Goal: Information Seeking & Learning: Learn about a topic

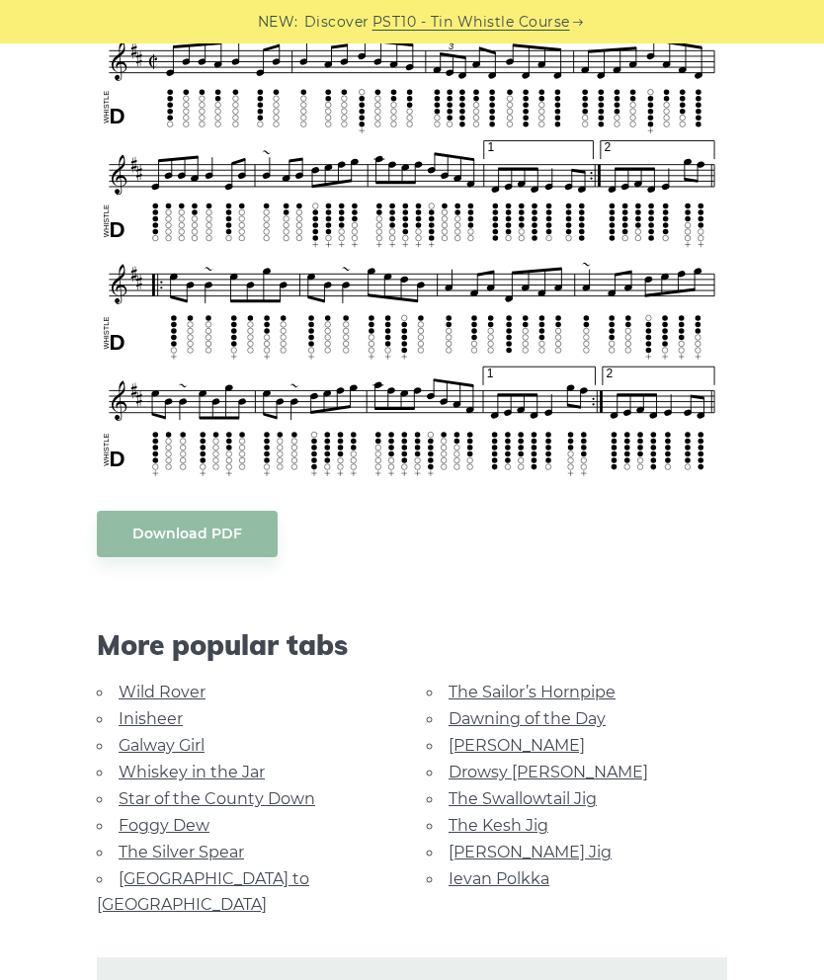
scroll to position [633, 0]
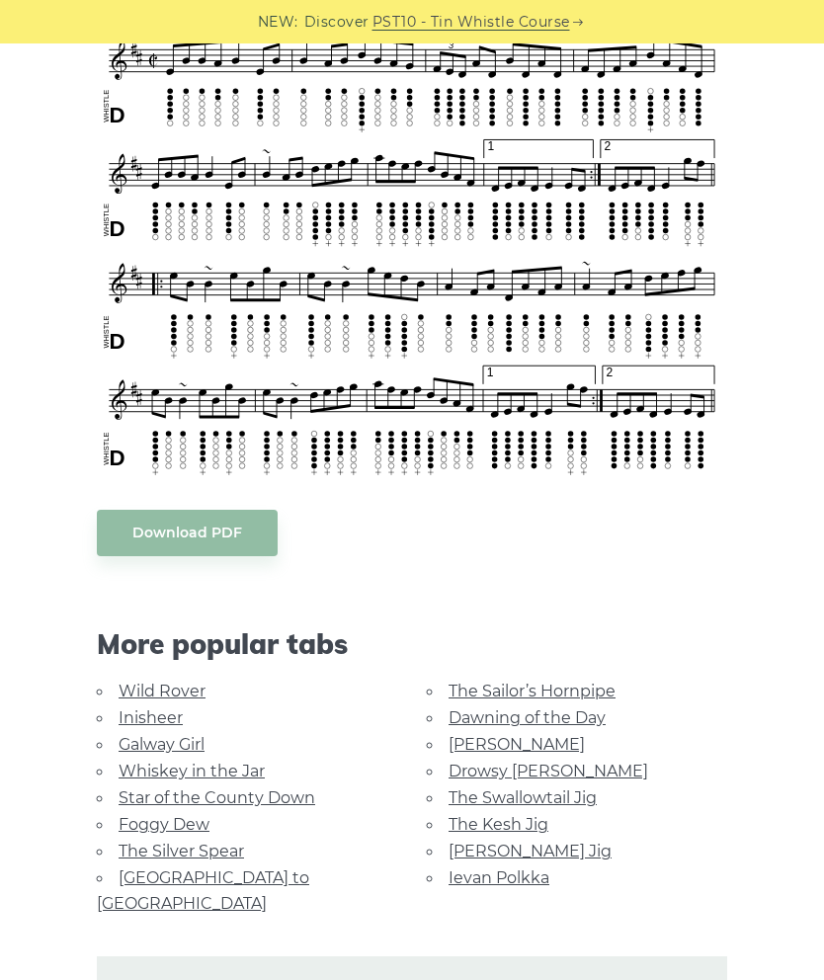
click at [151, 713] on link "Inisheer" at bounding box center [151, 718] width 64 height 19
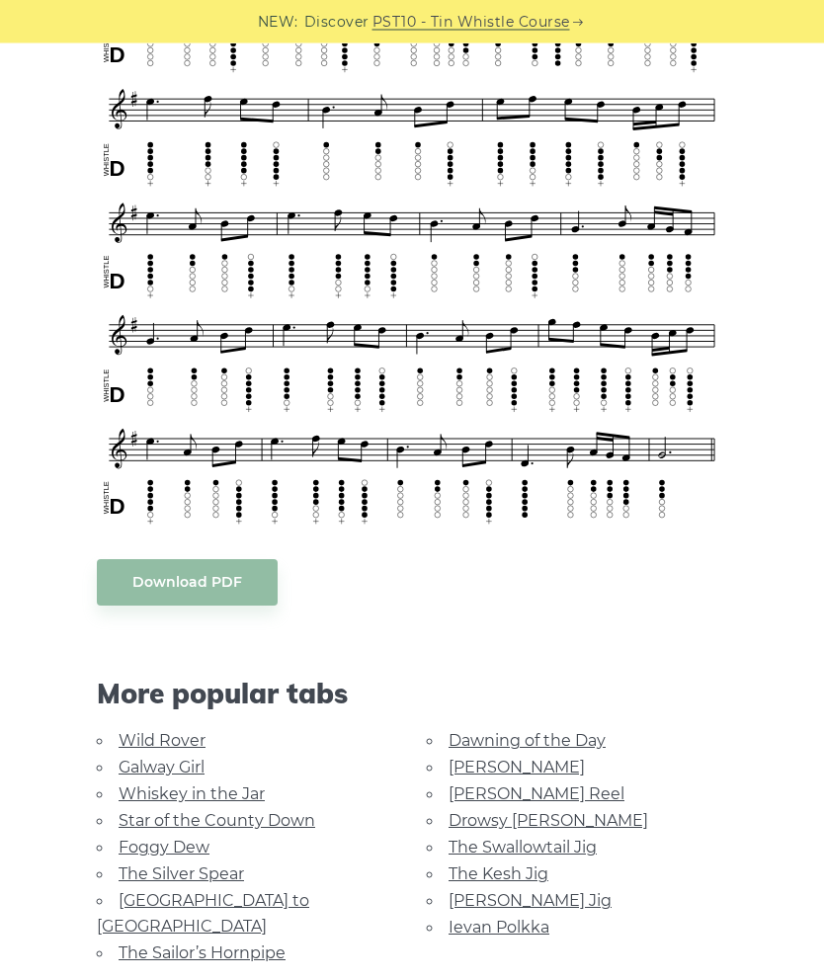
scroll to position [880, 0]
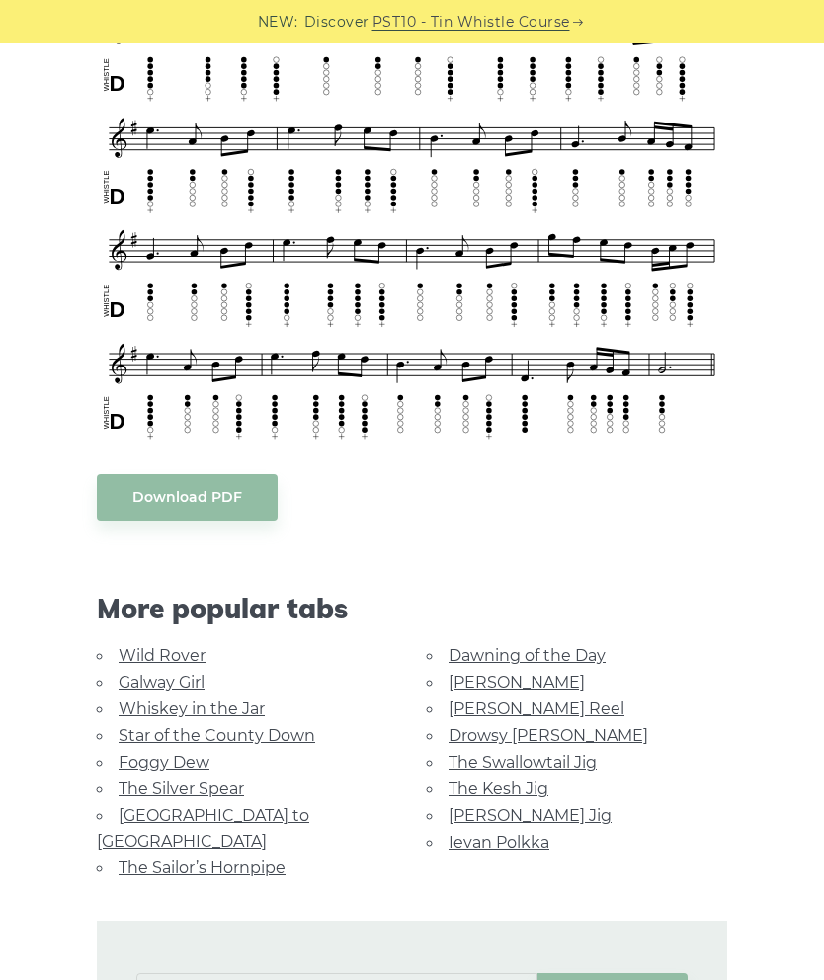
click at [169, 753] on link "Foggy Dew" at bounding box center [164, 762] width 91 height 19
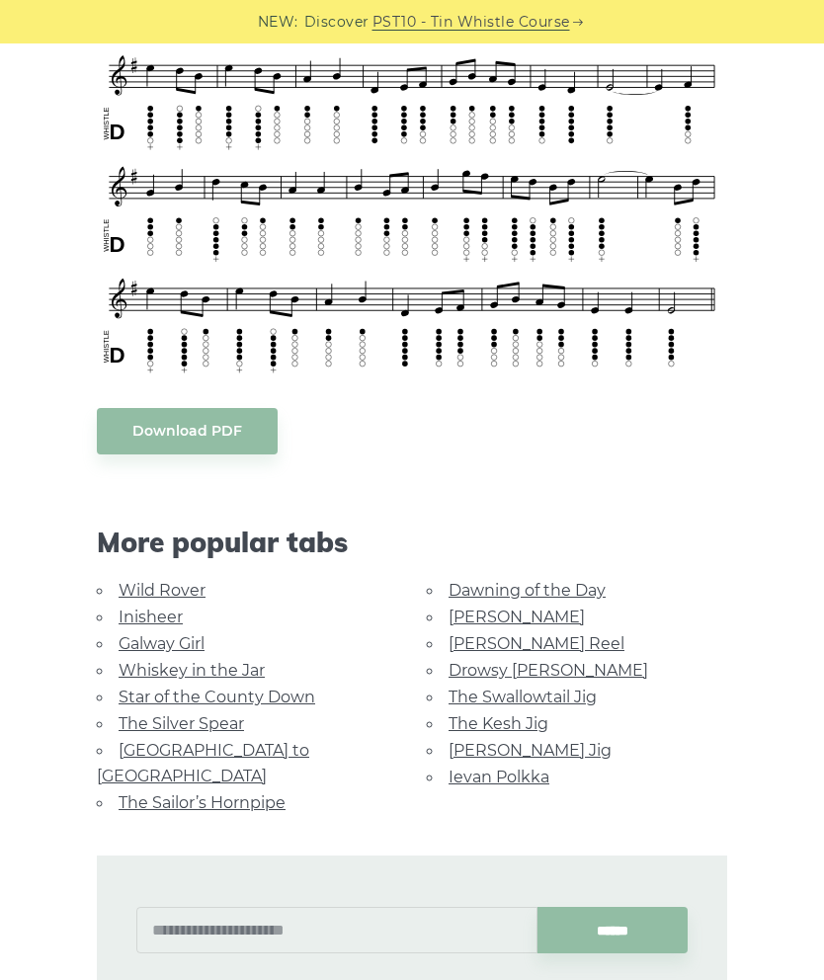
scroll to position [689, 0]
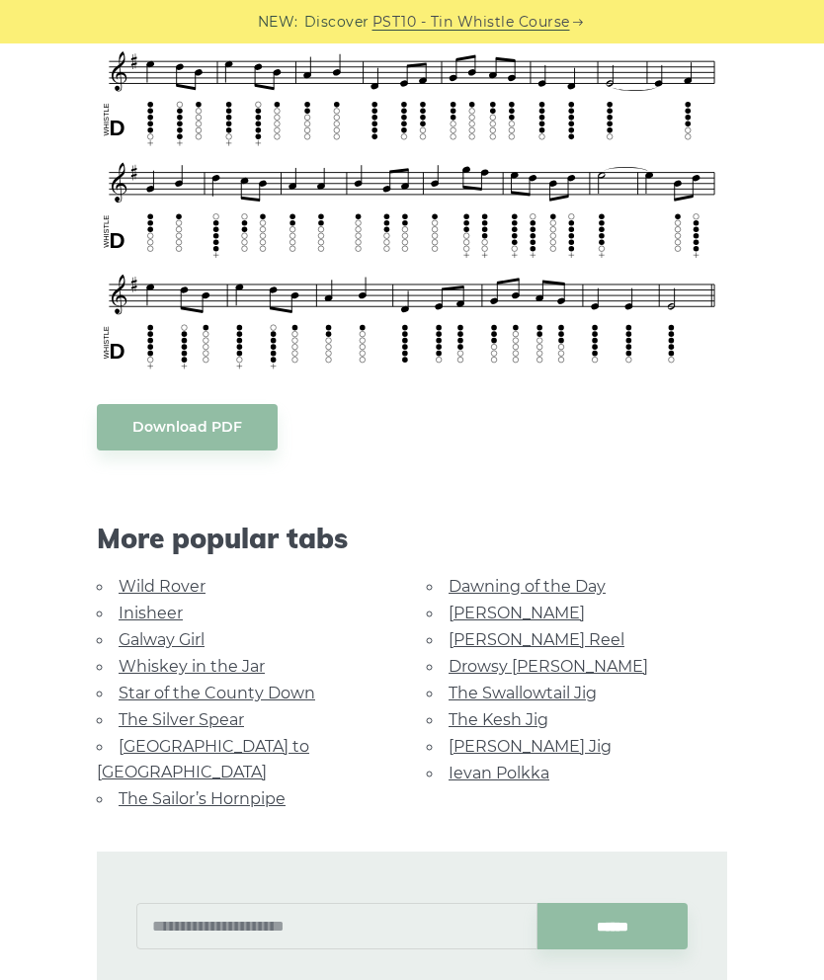
click at [168, 585] on link "Wild Rover" at bounding box center [162, 586] width 87 height 19
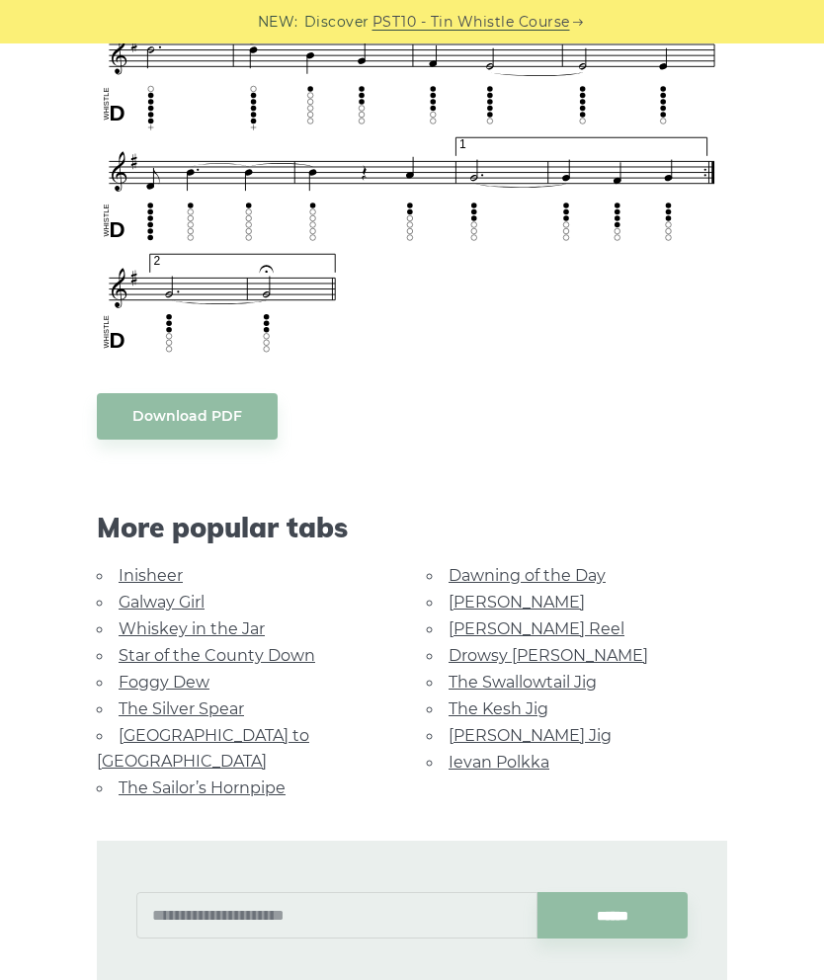
scroll to position [1386, 0]
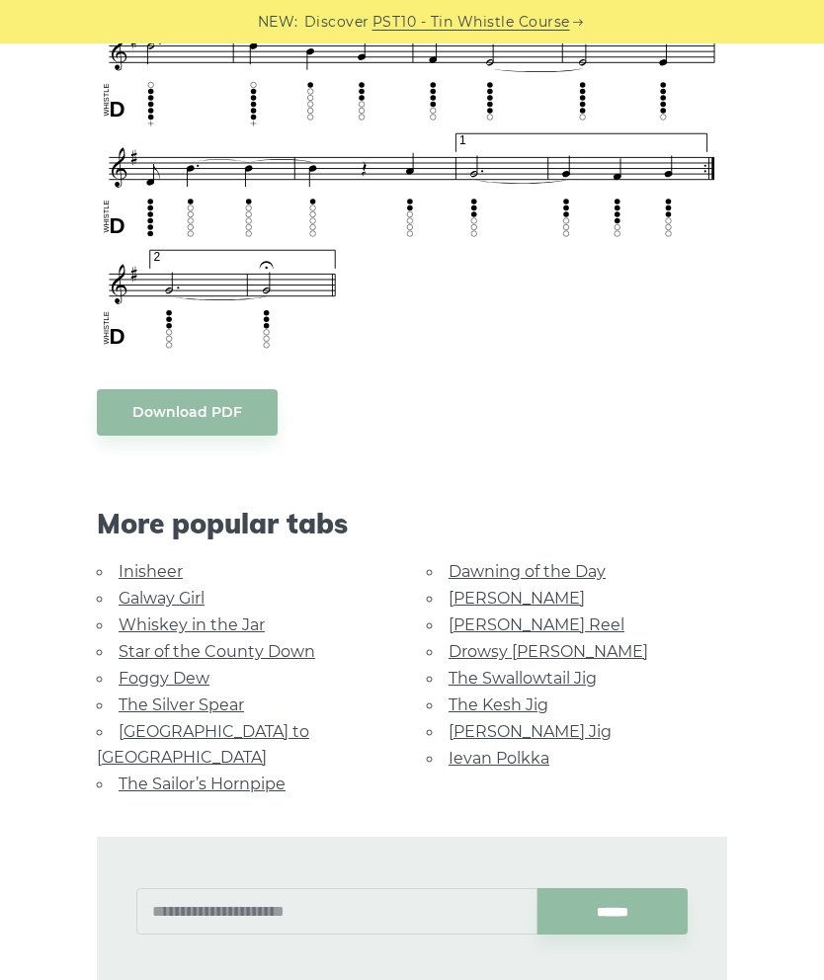
click at [542, 730] on link "[PERSON_NAME] Jig" at bounding box center [530, 731] width 163 height 19
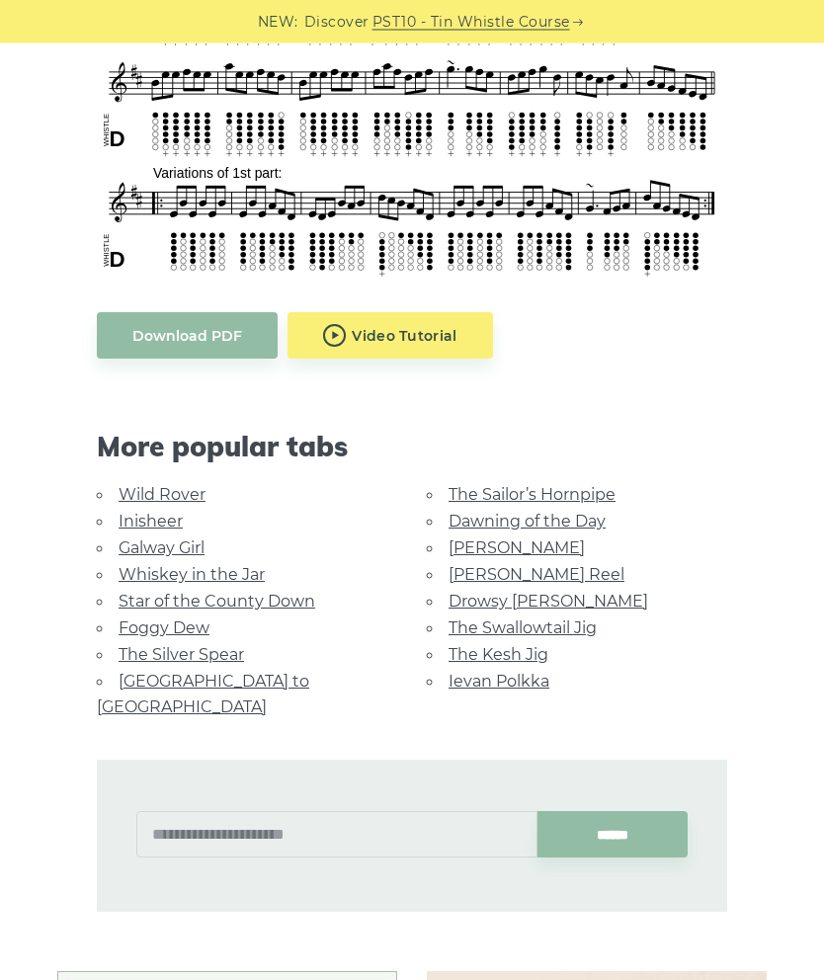
scroll to position [833, 0]
click at [193, 553] on link "Galway Girl" at bounding box center [162, 548] width 86 height 19
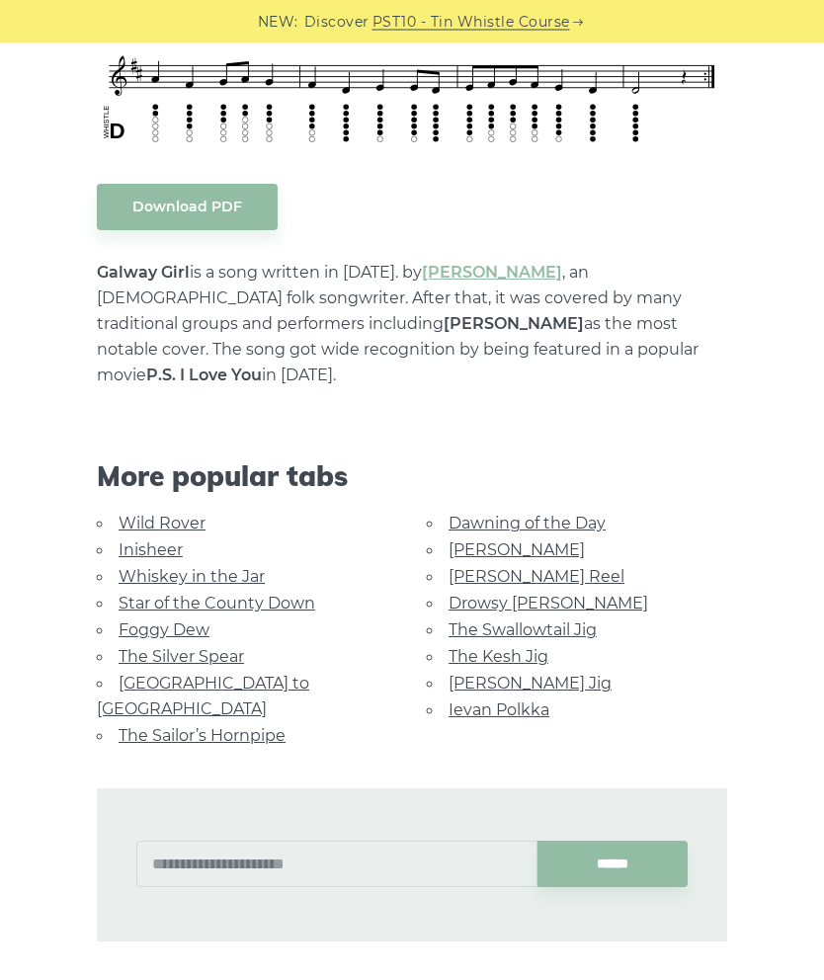
scroll to position [907, 0]
click at [242, 567] on link "Whiskey in the Jar" at bounding box center [192, 576] width 146 height 19
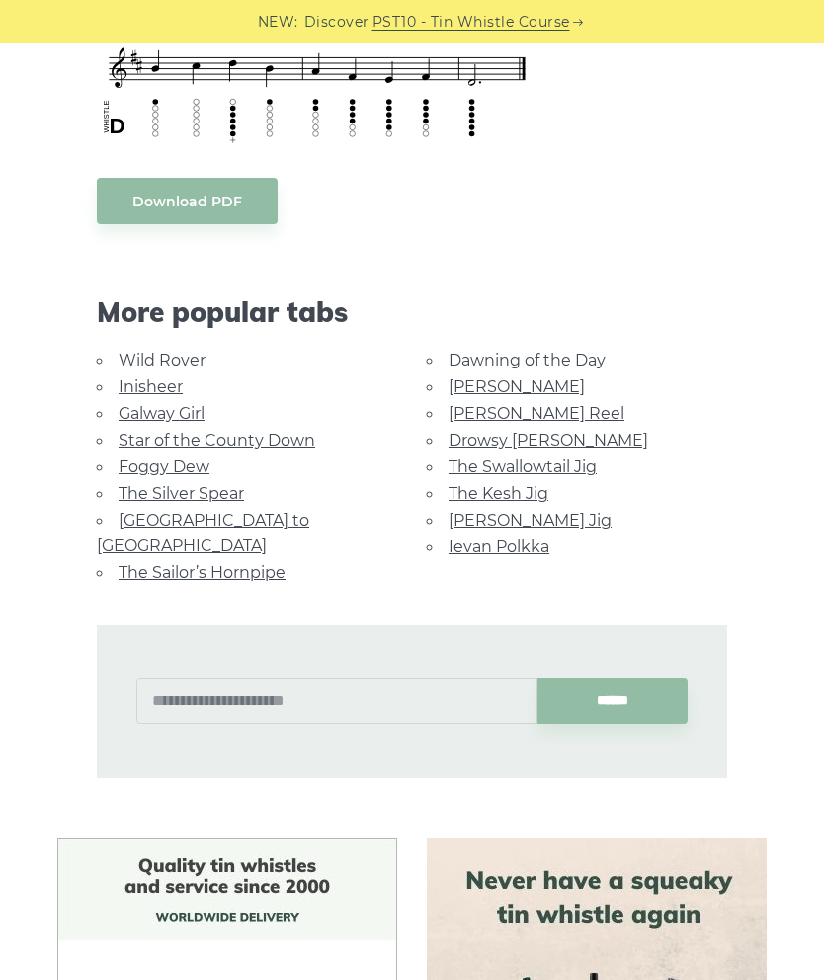
scroll to position [907, 0]
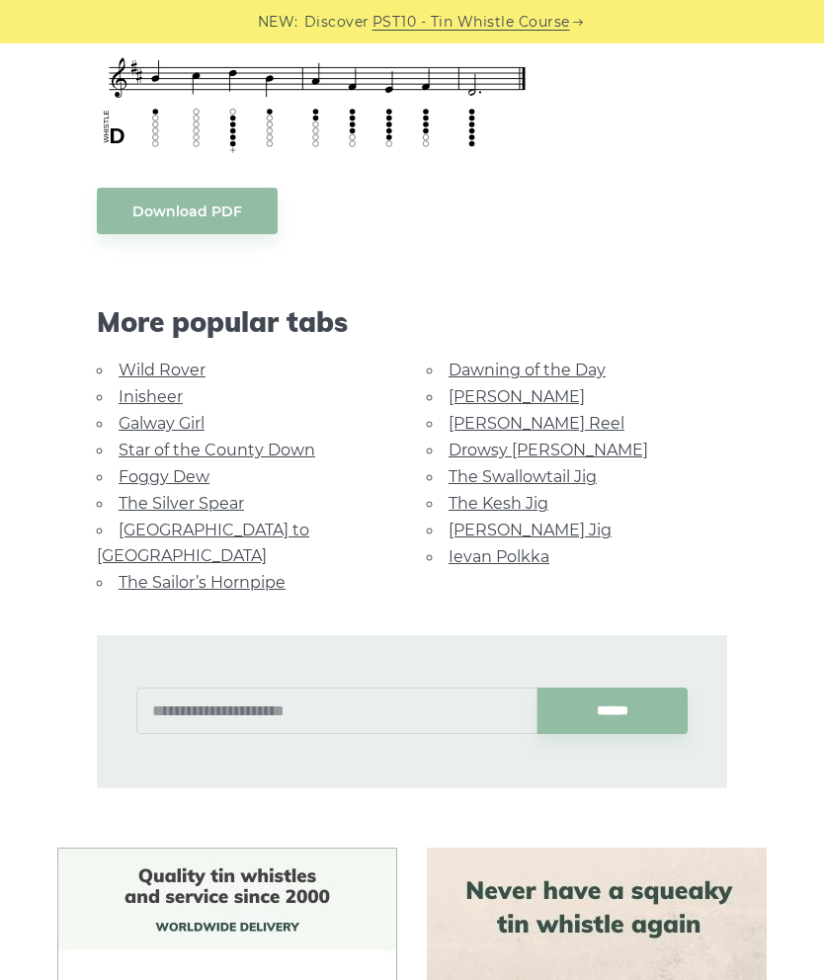
click at [156, 522] on link "[GEOGRAPHIC_DATA] to [GEOGRAPHIC_DATA]" at bounding box center [203, 543] width 212 height 44
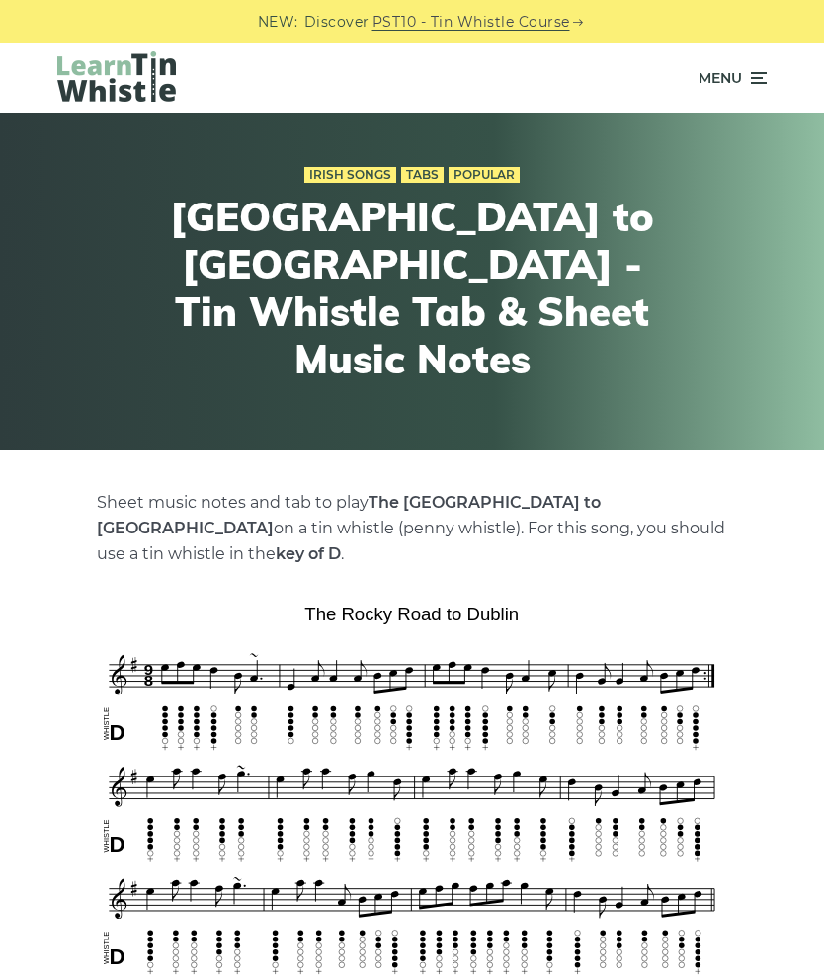
click at [728, 93] on span "Menu" at bounding box center [720, 77] width 43 height 49
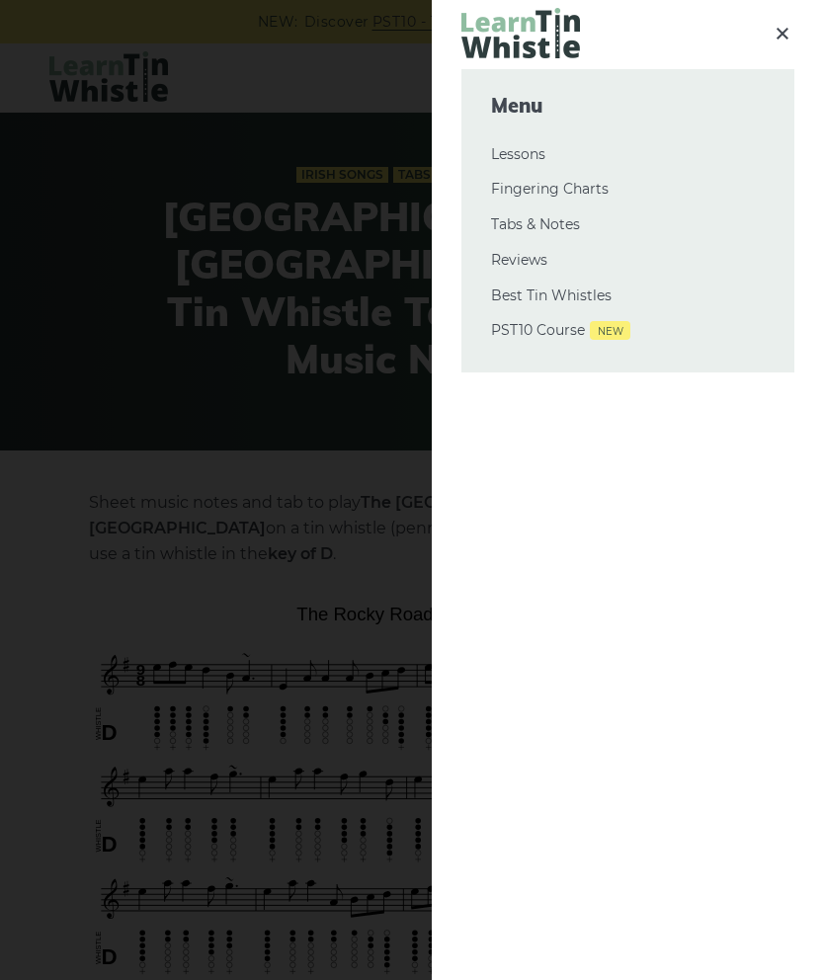
click at [560, 218] on link "Tabs & Notes" at bounding box center [628, 225] width 274 height 24
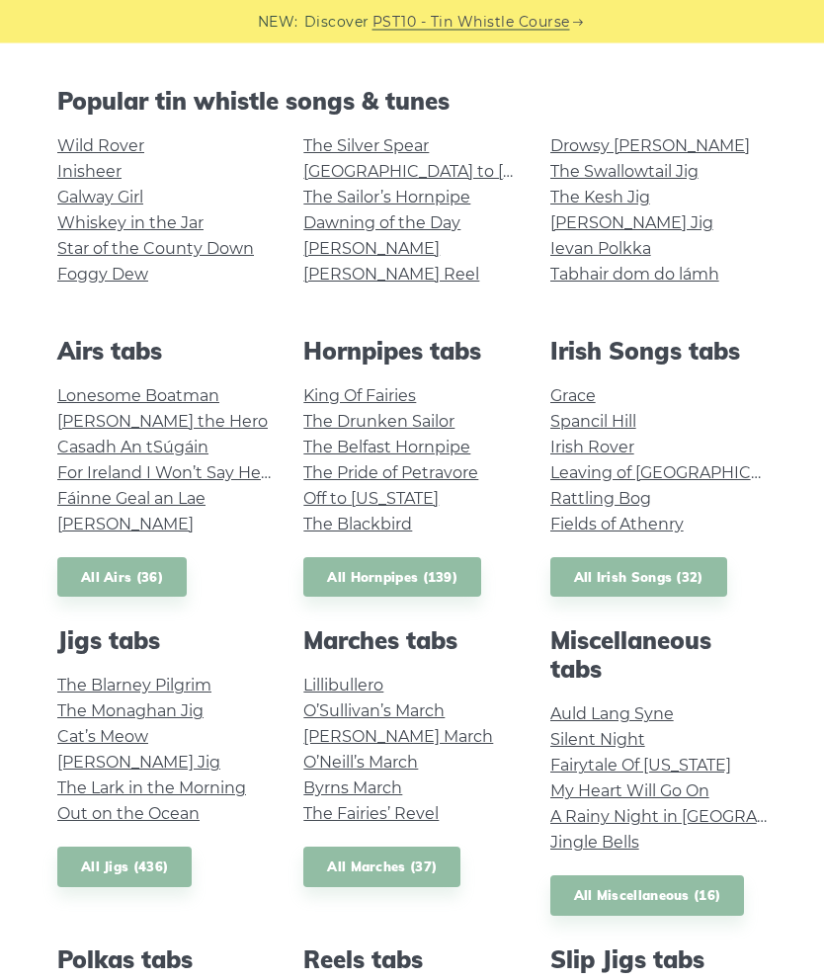
scroll to position [414, 0]
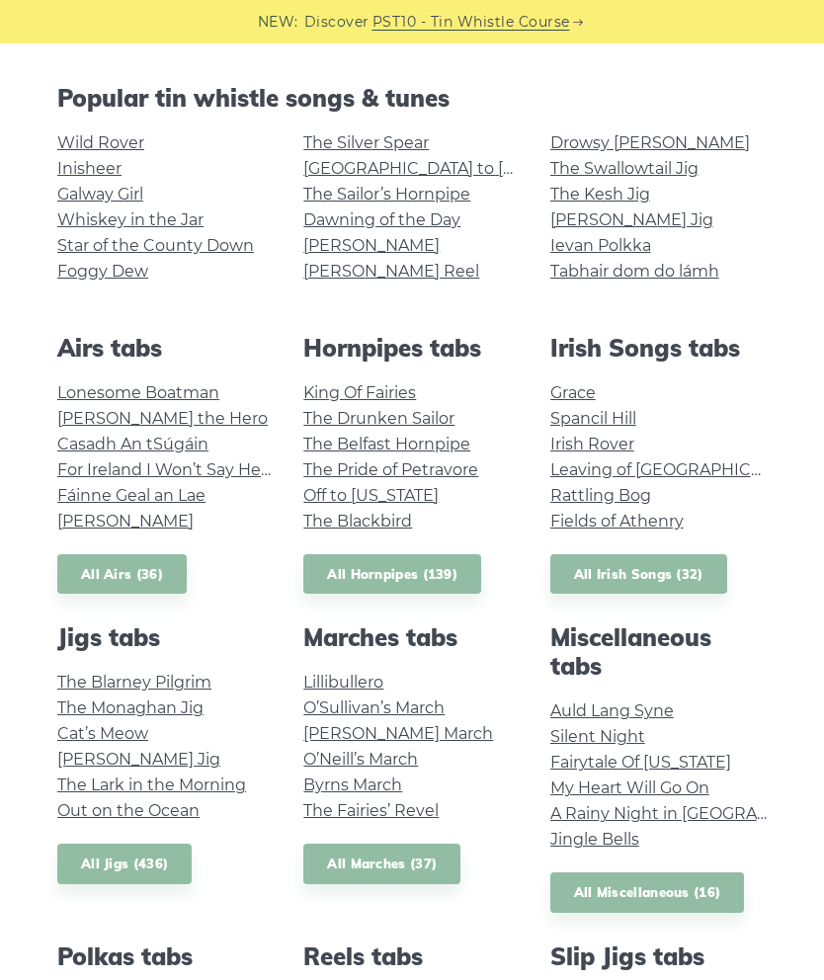
click at [428, 581] on link "All Hornpipes (139)" at bounding box center [392, 574] width 178 height 41
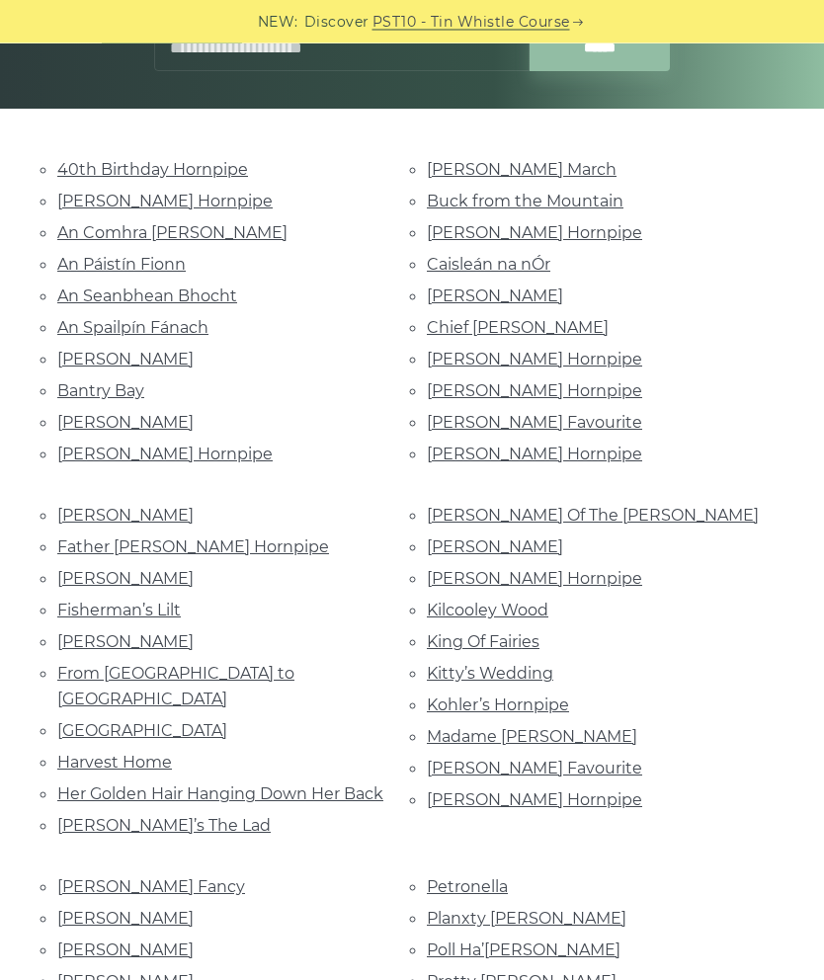
scroll to position [342, 0]
click at [221, 424] on li "Ben Hill" at bounding box center [227, 422] width 340 height 27
click at [203, 447] on link "Bobby Casey’s Hornpipe" at bounding box center [164, 454] width 215 height 19
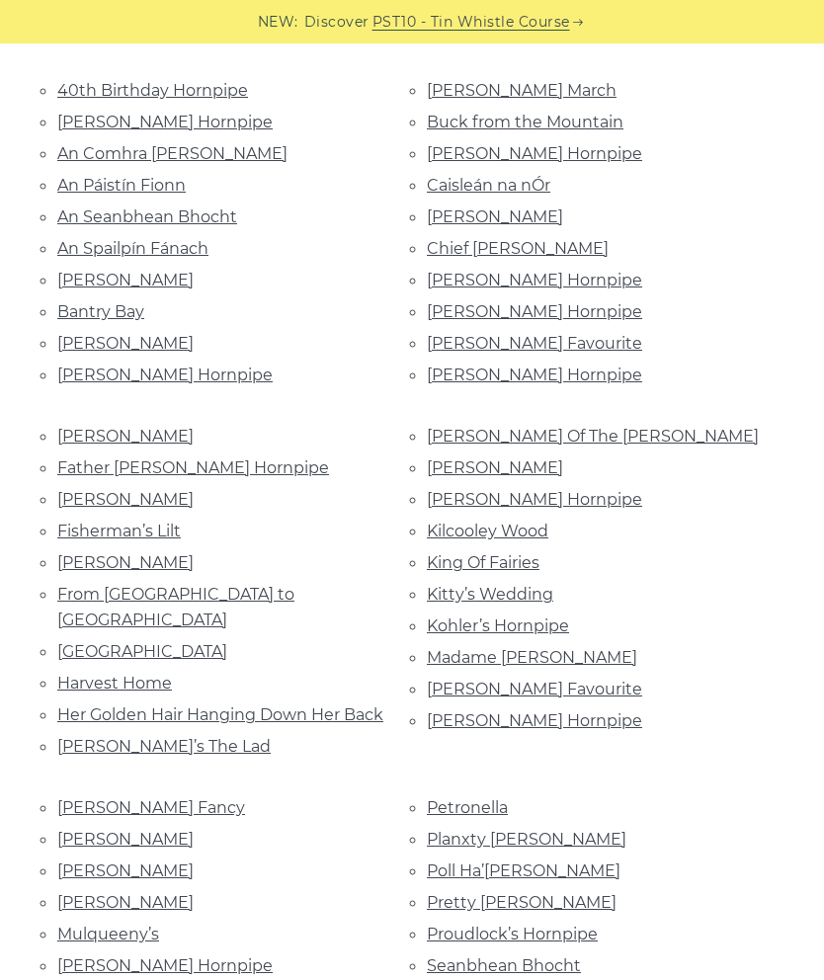
click at [101, 491] on link "Fisher’s" at bounding box center [125, 499] width 136 height 19
click at [113, 427] on link "Eleanor Neary’s" at bounding box center [125, 436] width 136 height 19
click at [613, 427] on link "John O’Dwyer Of The Glen" at bounding box center [593, 436] width 332 height 19
click at [529, 522] on link "Kilcooley Wood" at bounding box center [488, 531] width 122 height 19
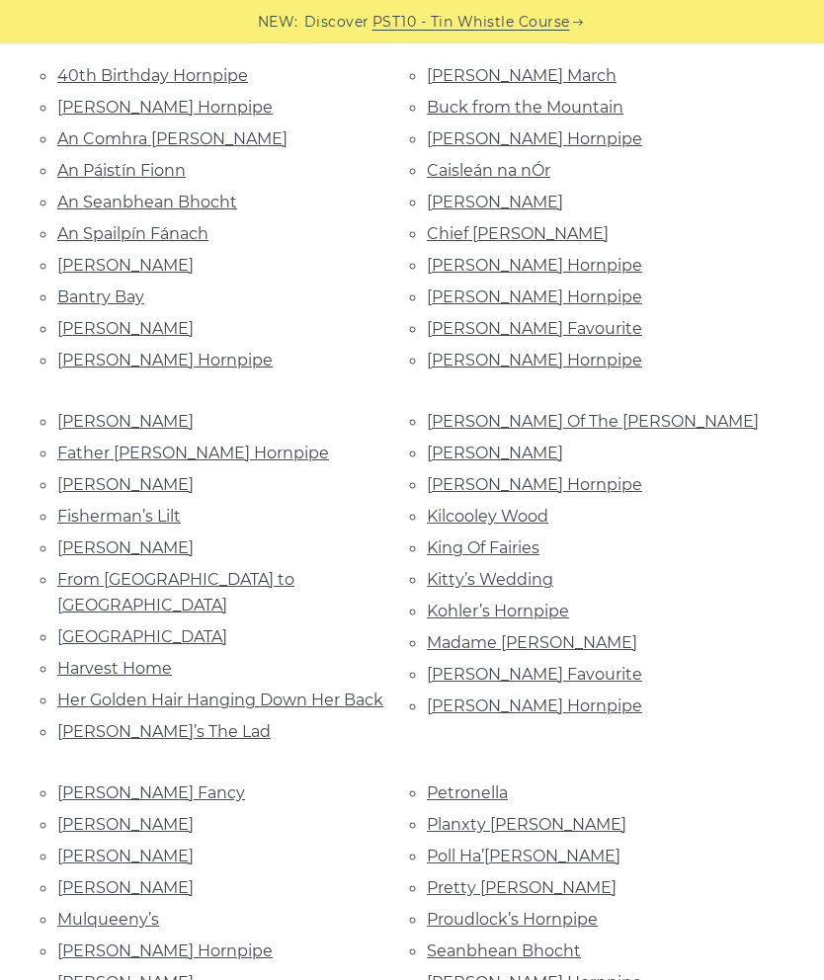
click at [526, 570] on link "Kitty’s Wedding" at bounding box center [490, 579] width 127 height 19
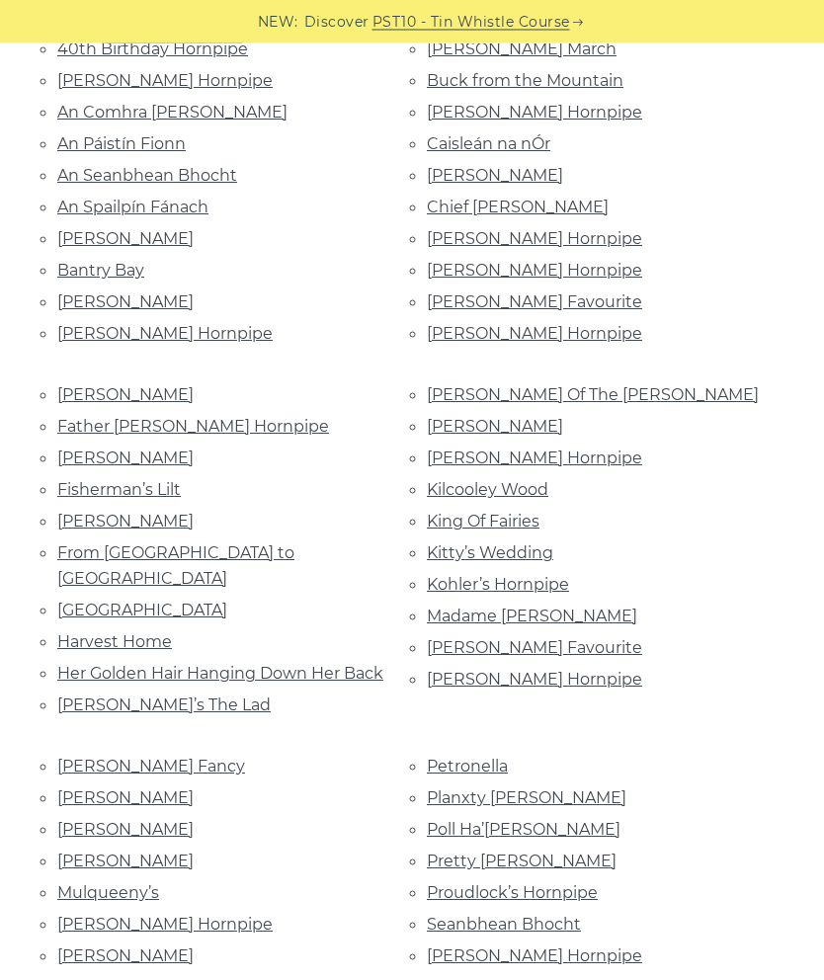
scroll to position [468, 0]
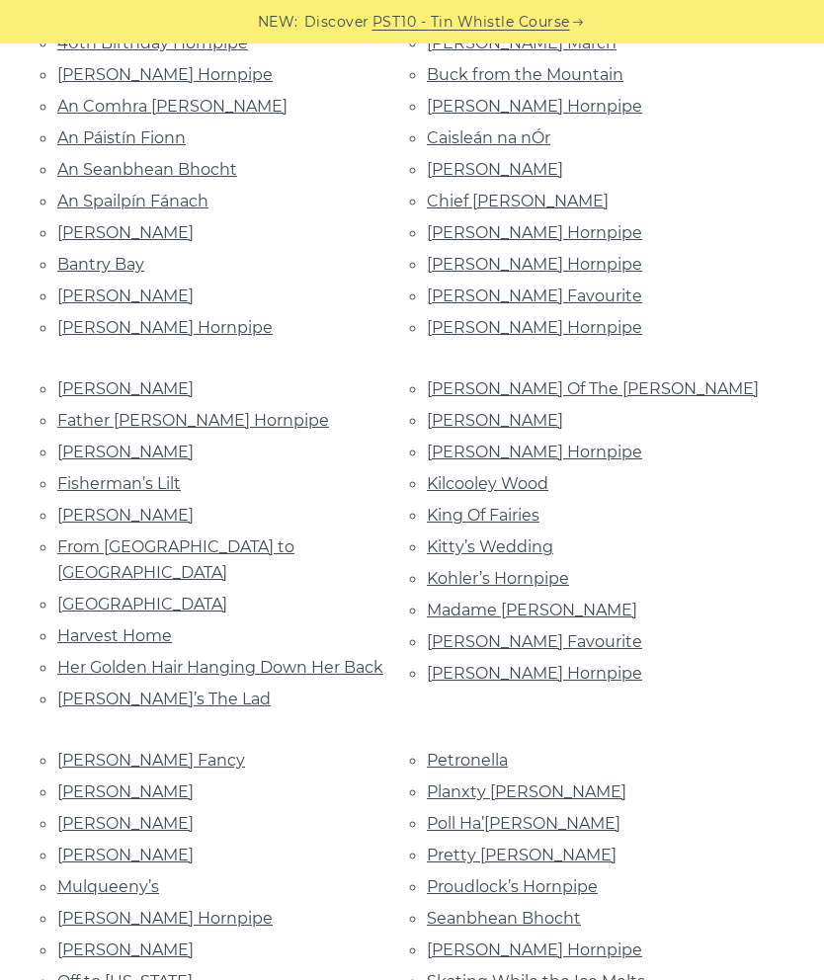
click at [556, 664] on link "McMahon’s Hornpipe" at bounding box center [534, 673] width 215 height 19
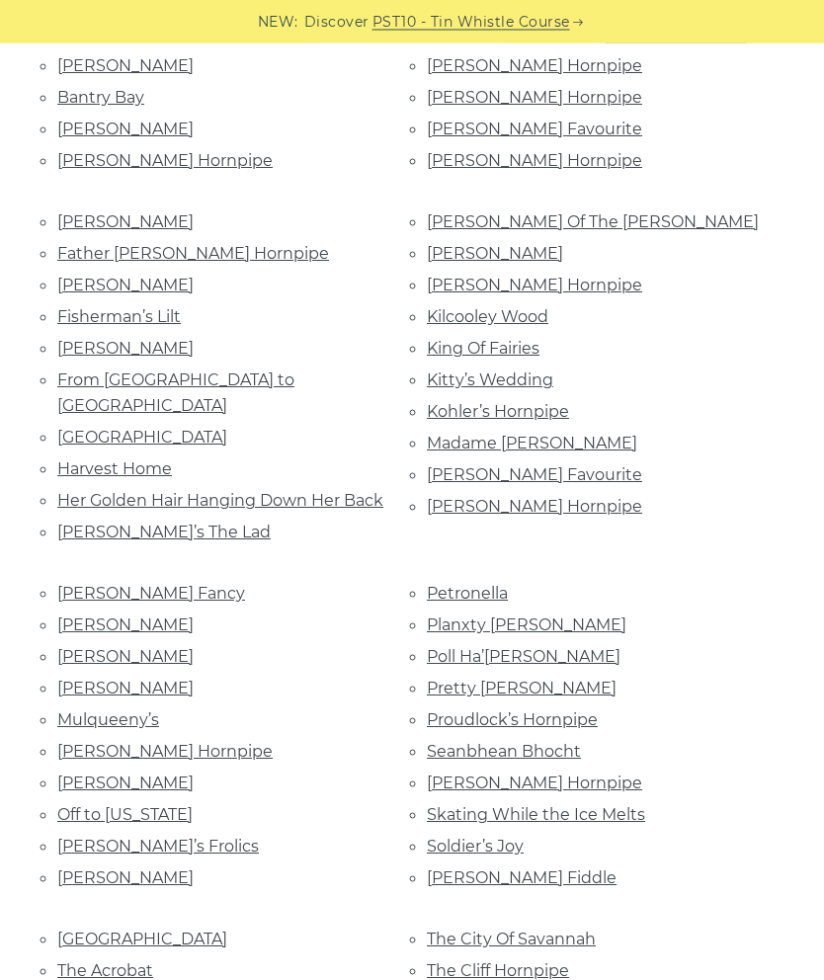
scroll to position [719, 0]
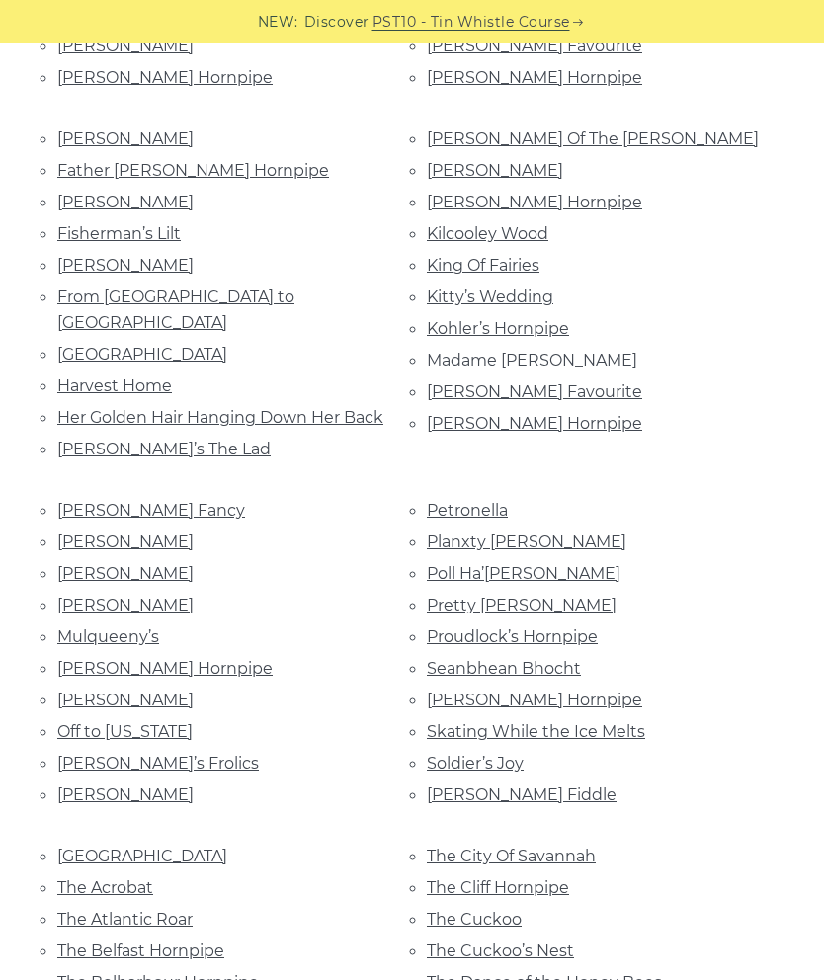
click at [115, 533] on link "Miss Galvin" at bounding box center [125, 542] width 136 height 19
click at [108, 691] on link "O’Callaghan’s" at bounding box center [125, 700] width 136 height 19
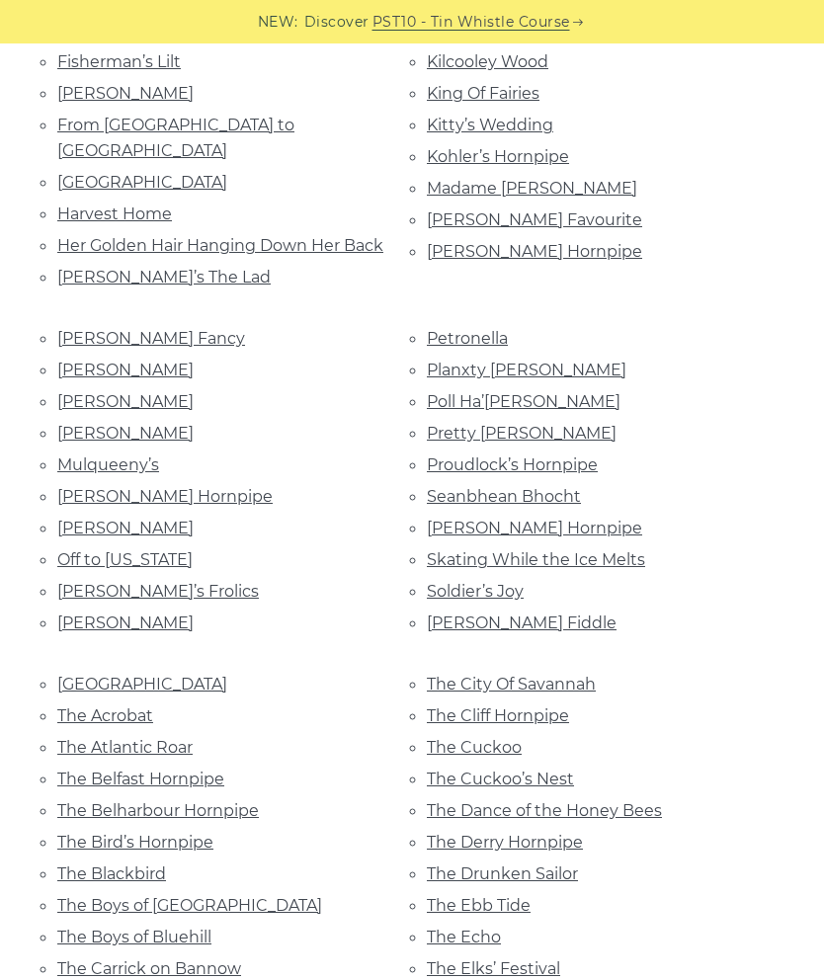
scroll to position [907, 0]
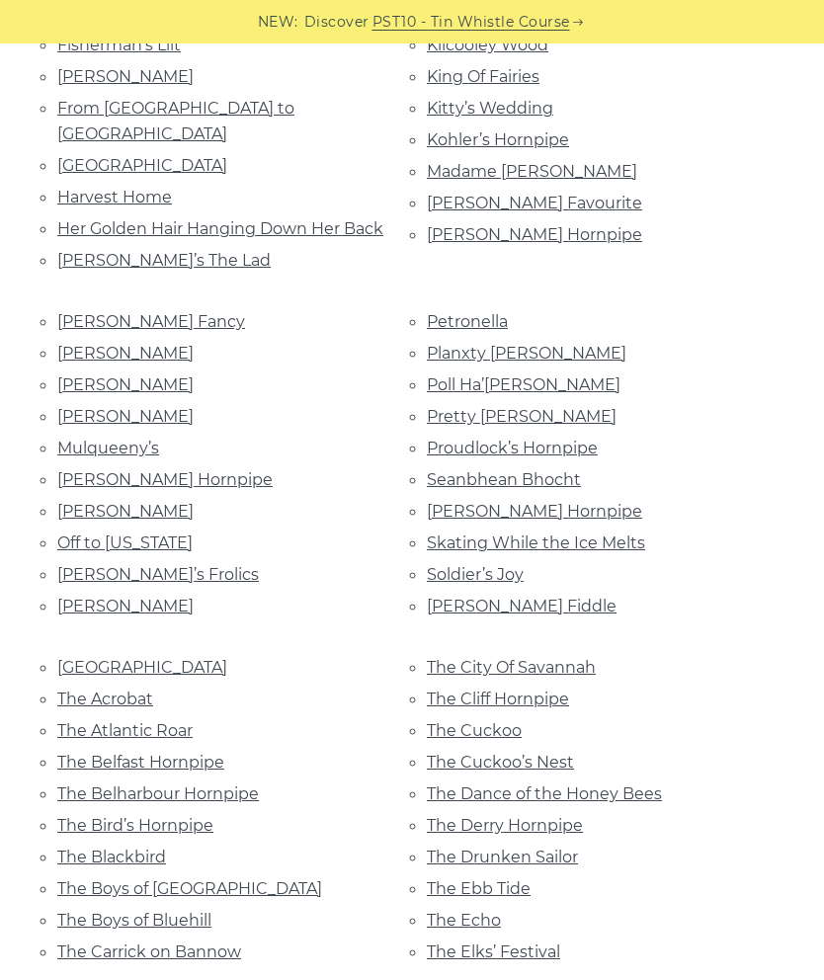
click at [130, 534] on link "Off to California" at bounding box center [124, 543] width 135 height 19
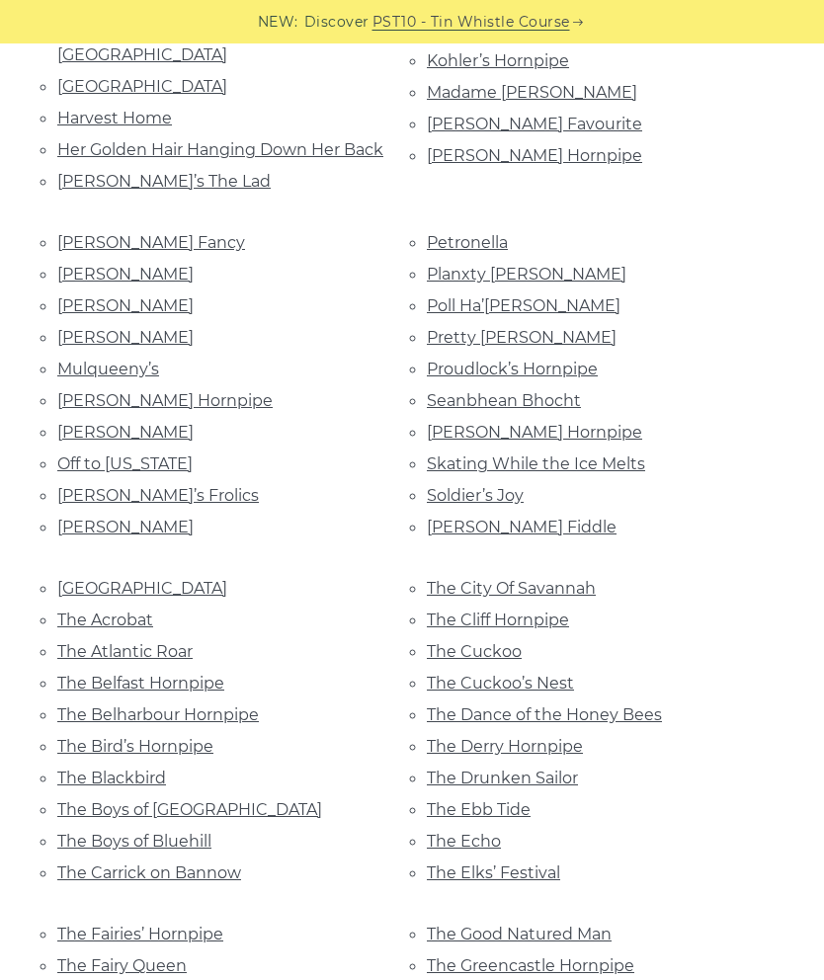
scroll to position [994, 0]
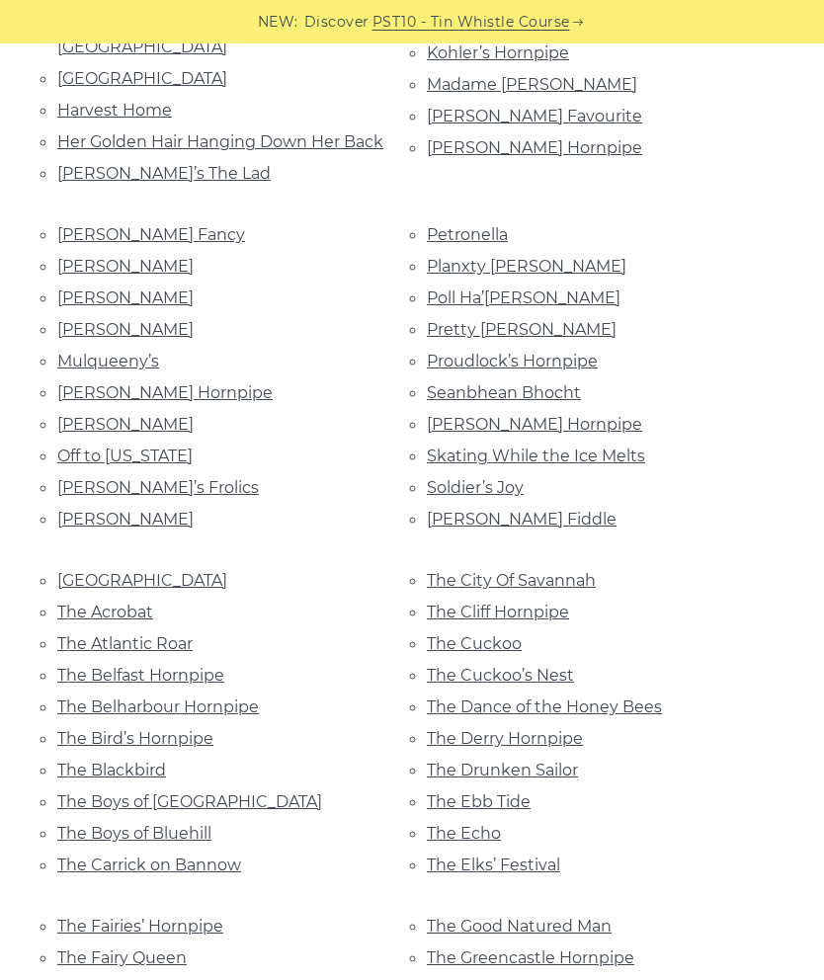
click at [548, 603] on link "The Cliff Hornpipe" at bounding box center [498, 612] width 142 height 19
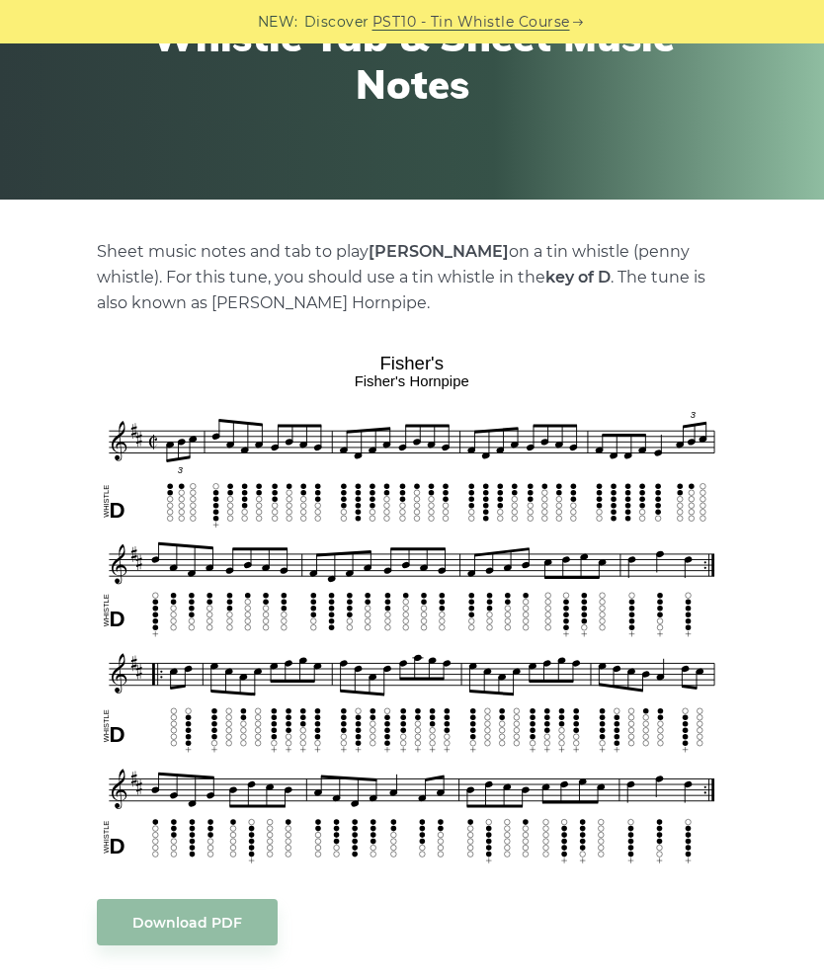
scroll to position [259, 0]
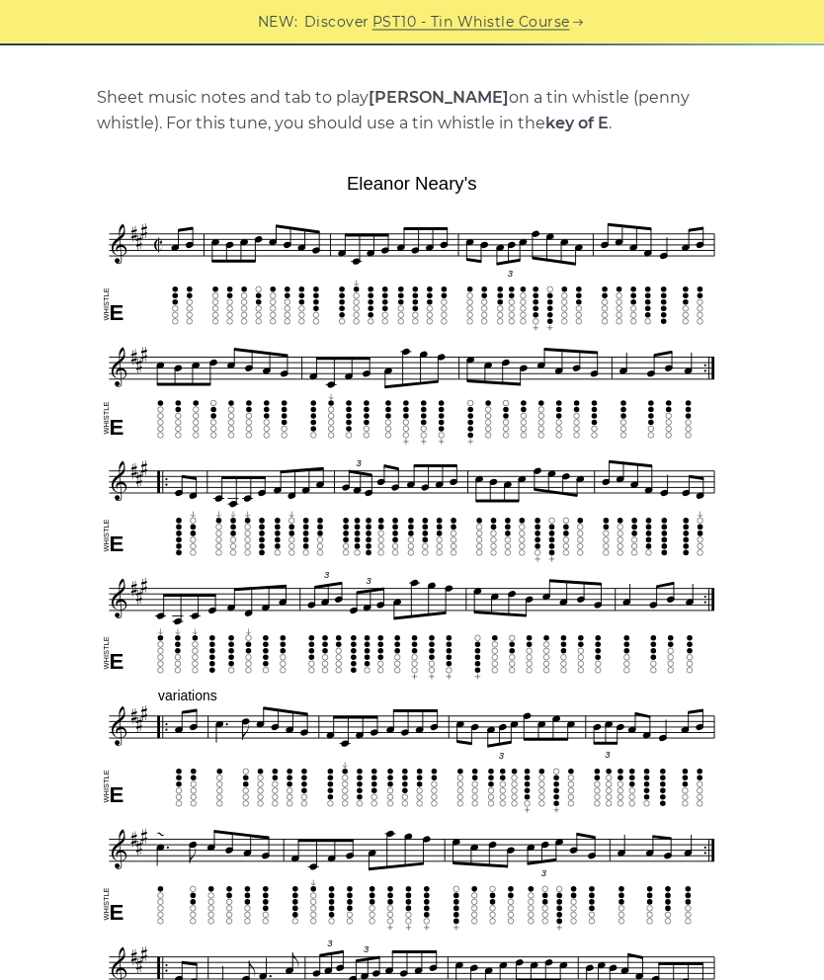
scroll to position [392, 0]
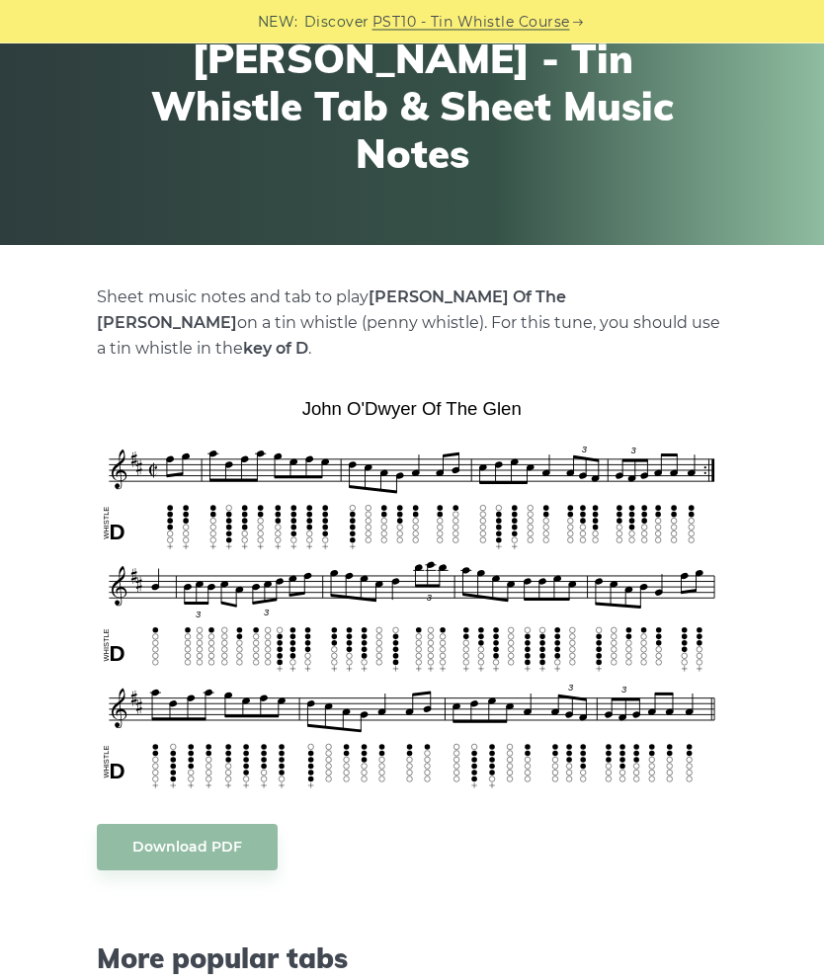
scroll to position [201, 0]
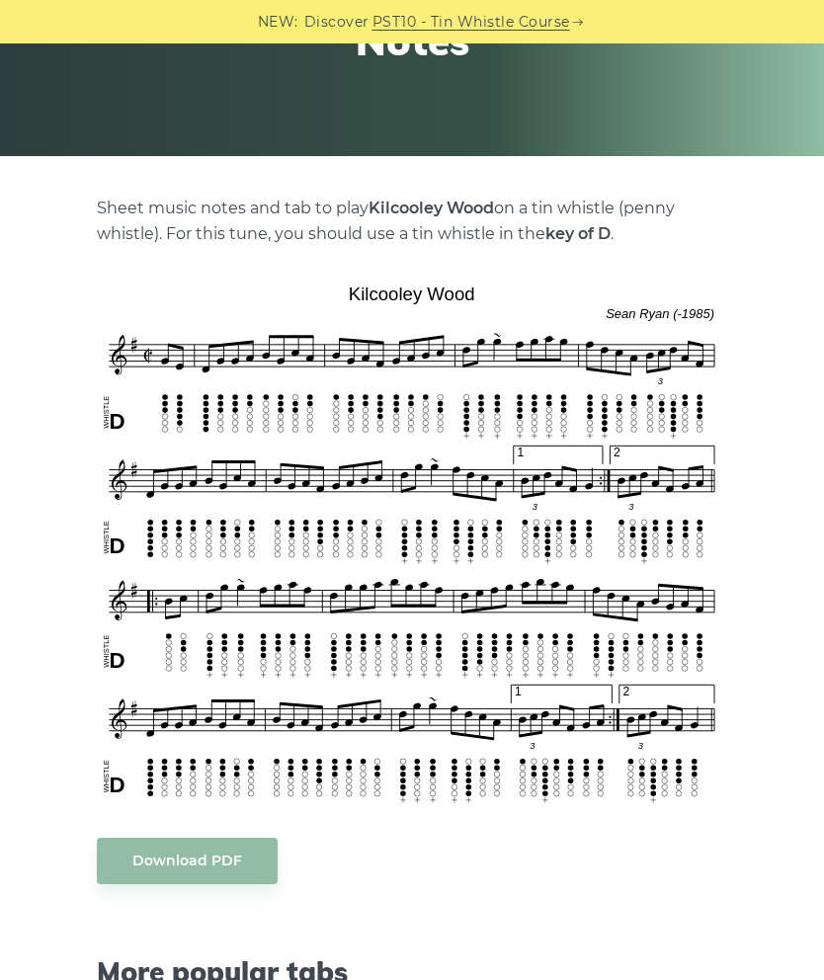
scroll to position [299, 0]
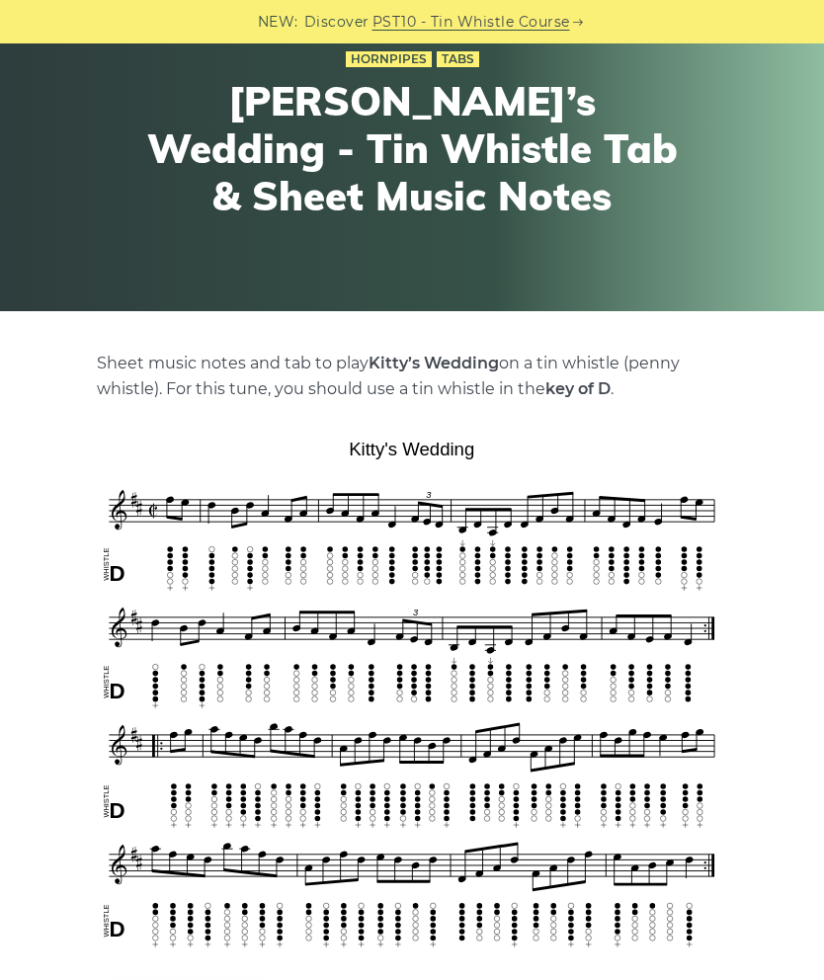
scroll to position [138, 0]
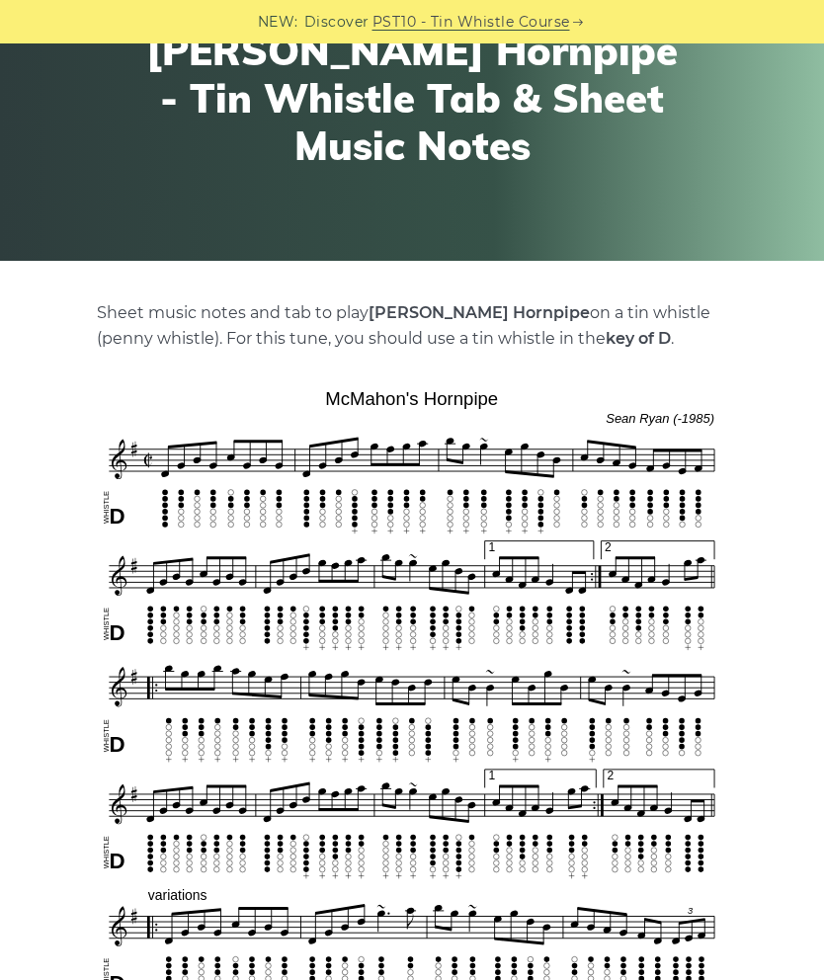
scroll to position [180, 0]
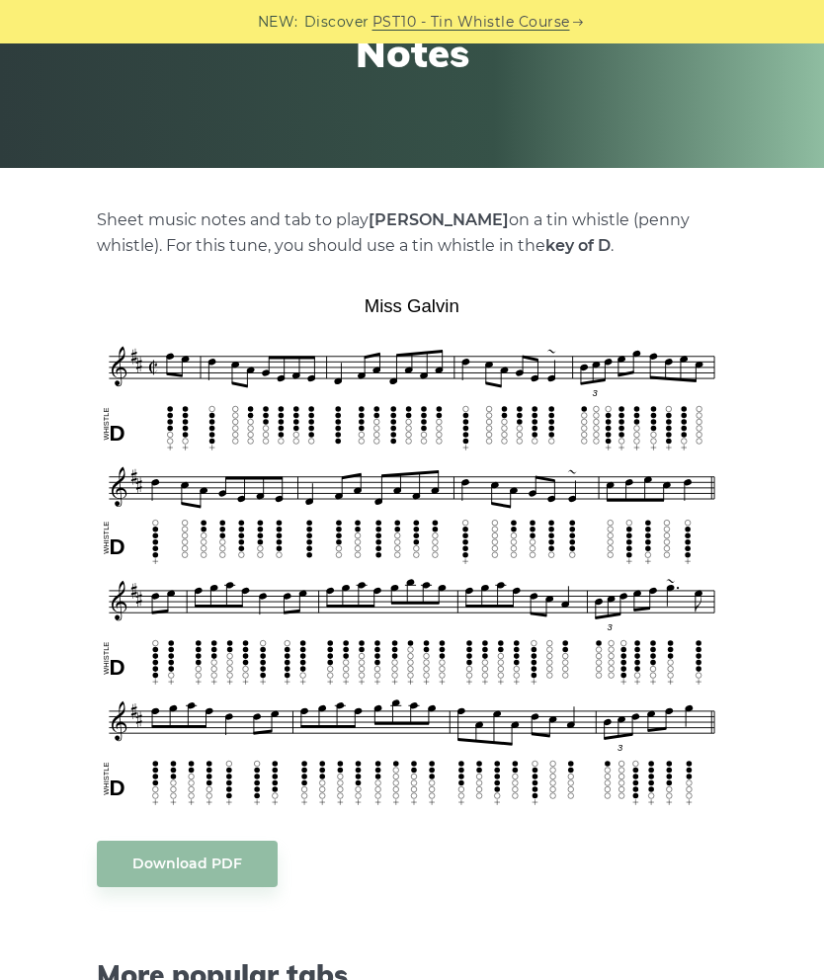
scroll to position [294, 0]
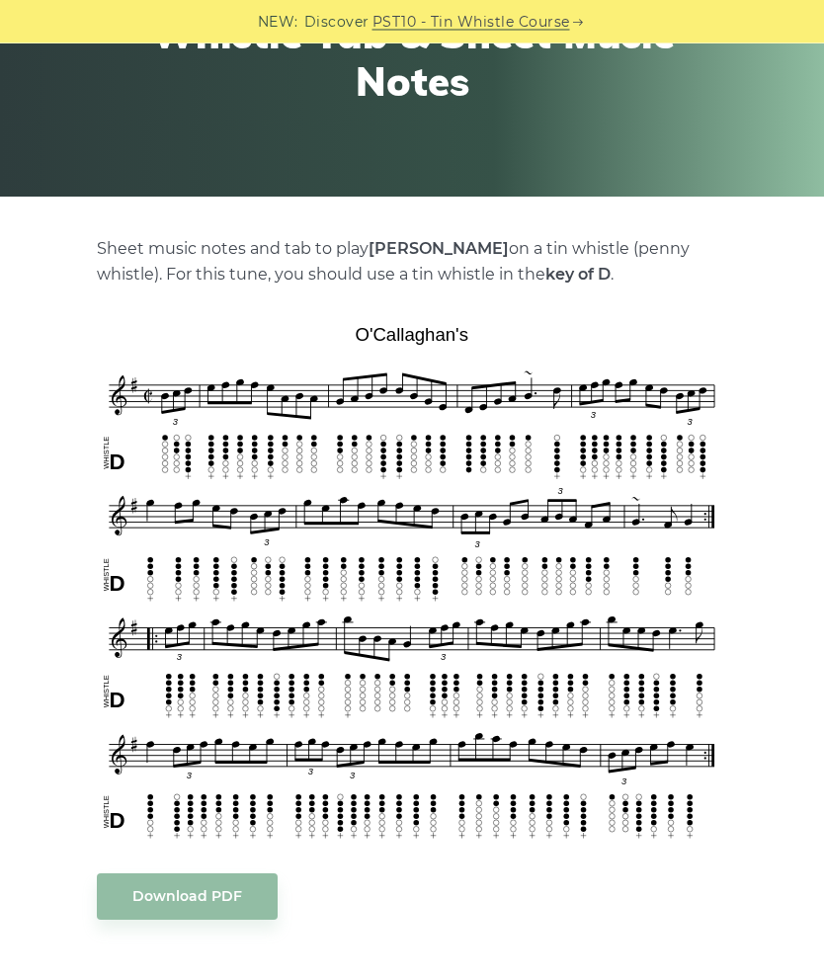
scroll to position [242, 0]
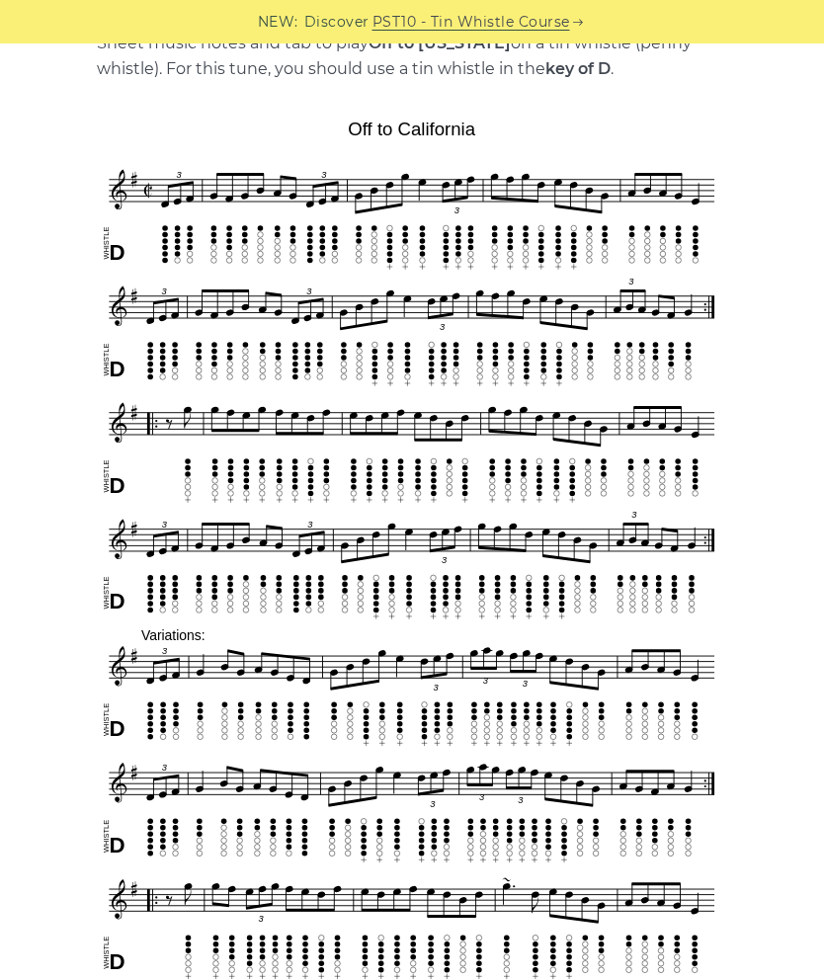
scroll to position [539, 0]
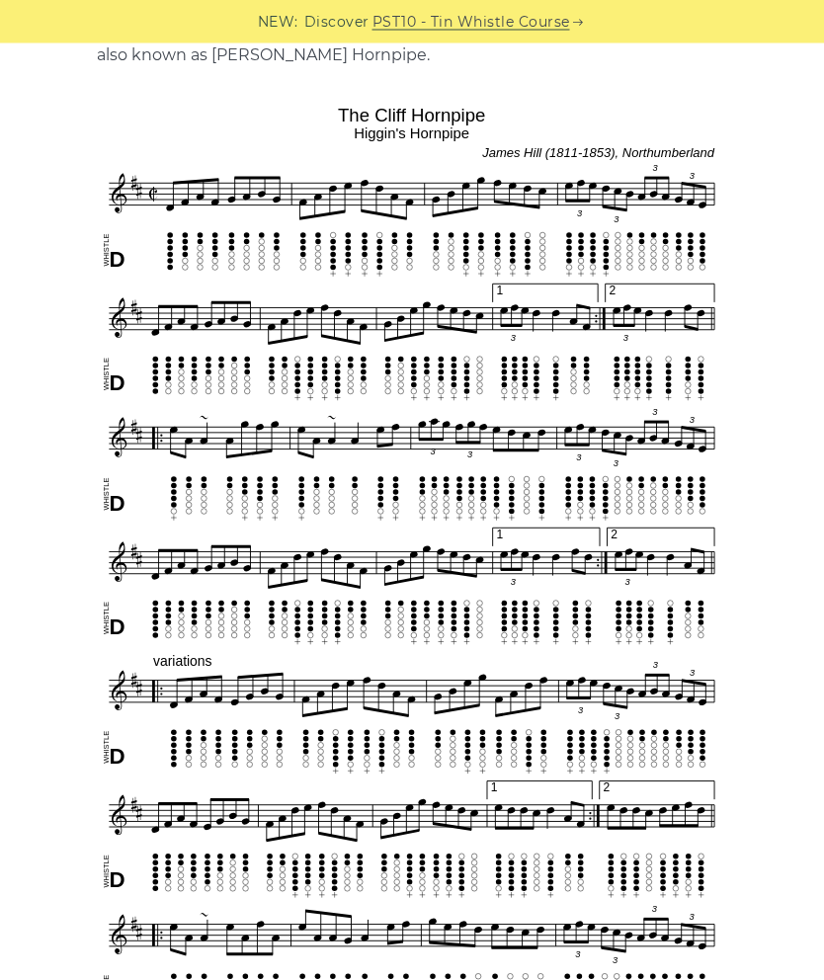
scroll to position [501, 0]
